Goal: Use online tool/utility: Utilize a website feature to perform a specific function

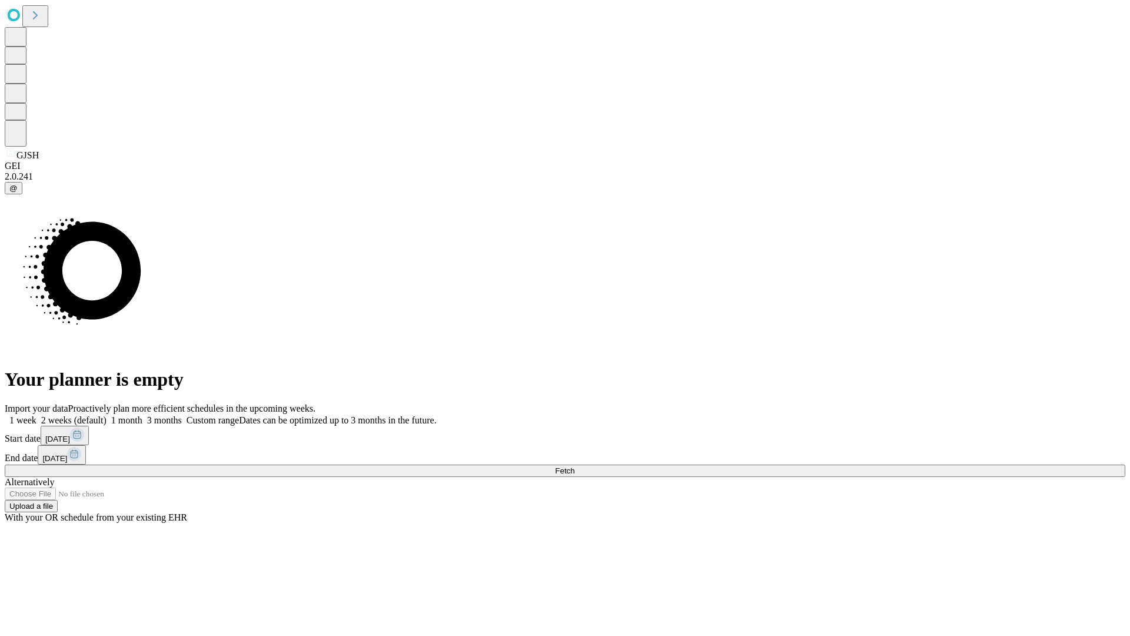
click at [574, 466] on span "Fetch" at bounding box center [564, 470] width 19 height 9
